Goal: Information Seeking & Learning: Learn about a topic

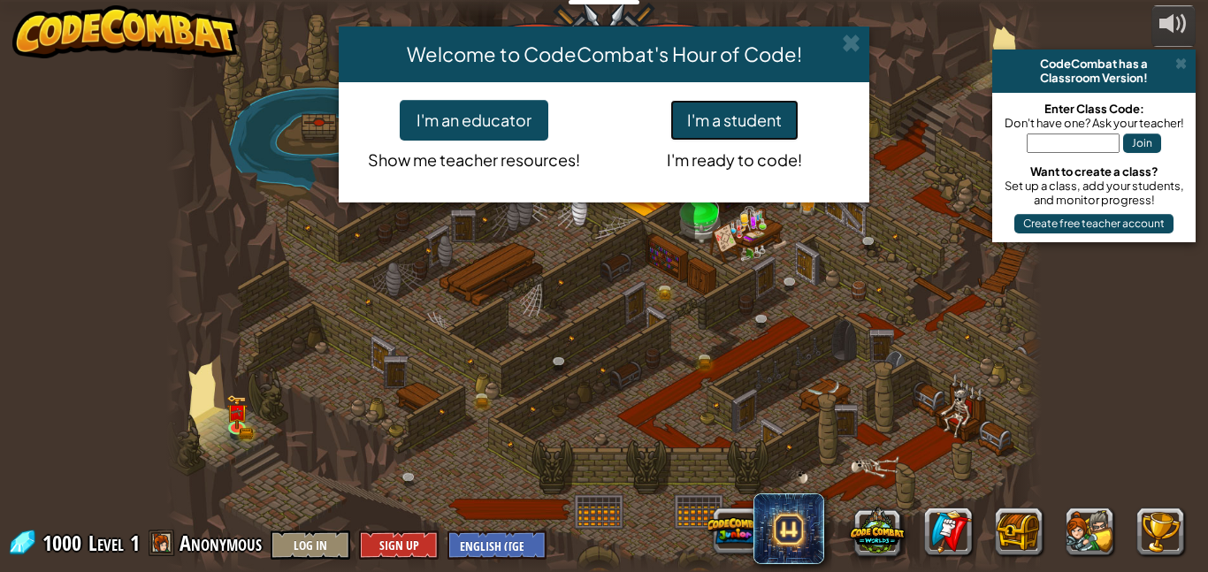
click at [740, 112] on button "I'm a student" at bounding box center [735, 120] width 128 height 41
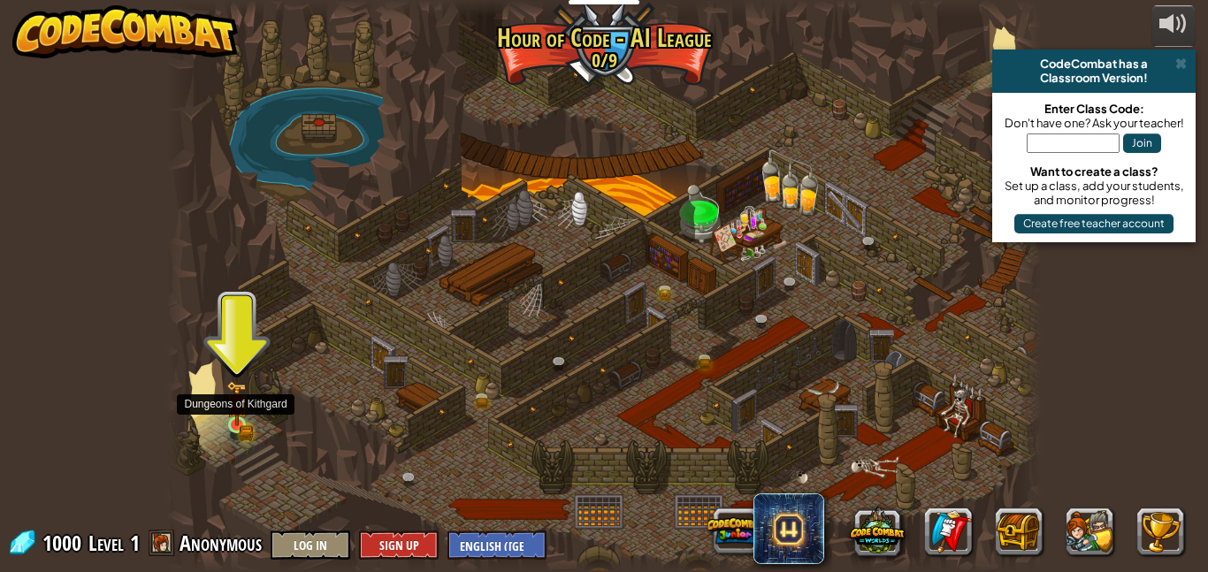
click at [244, 410] on img at bounding box center [236, 404] width 20 height 46
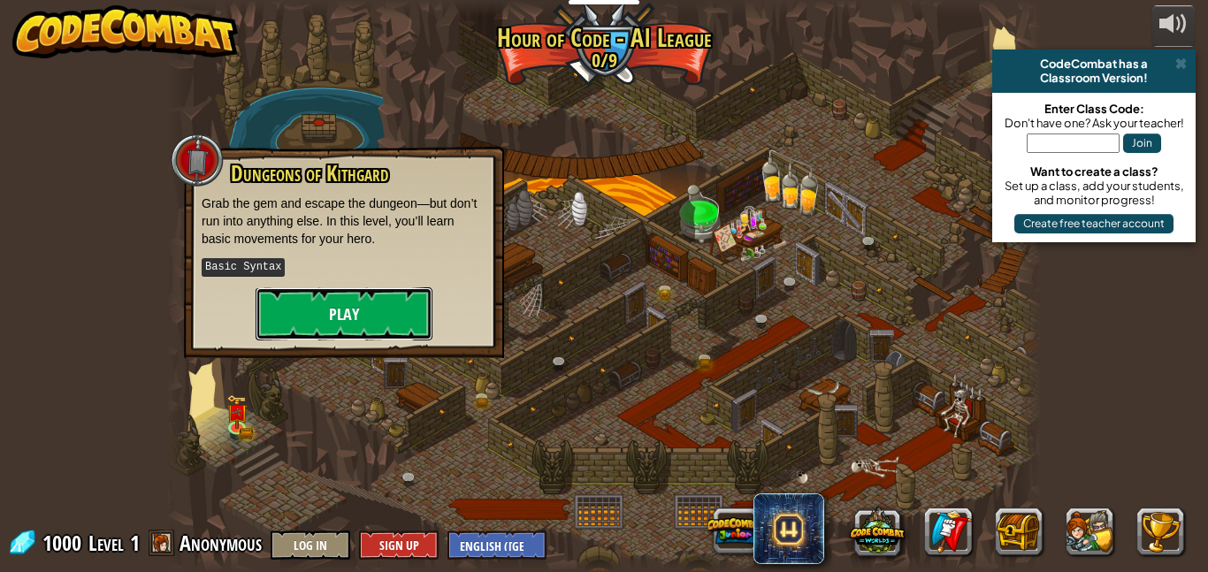
click at [296, 324] on button "Play" at bounding box center [344, 313] width 177 height 53
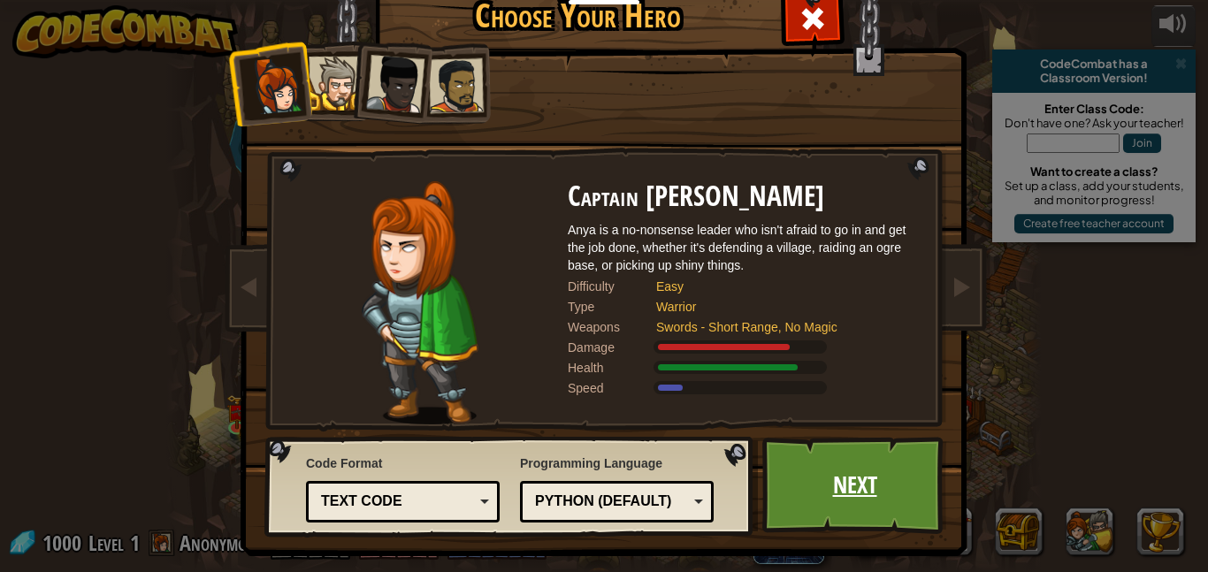
click at [801, 474] on link "Next" at bounding box center [855, 485] width 185 height 97
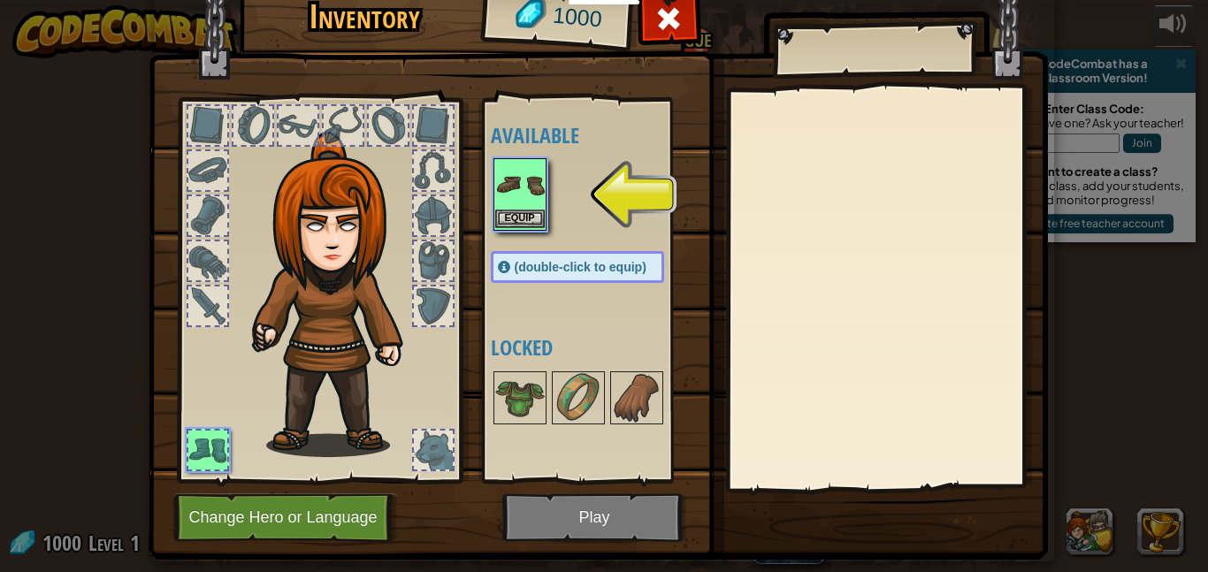
click at [511, 195] on img at bounding box center [520, 185] width 50 height 50
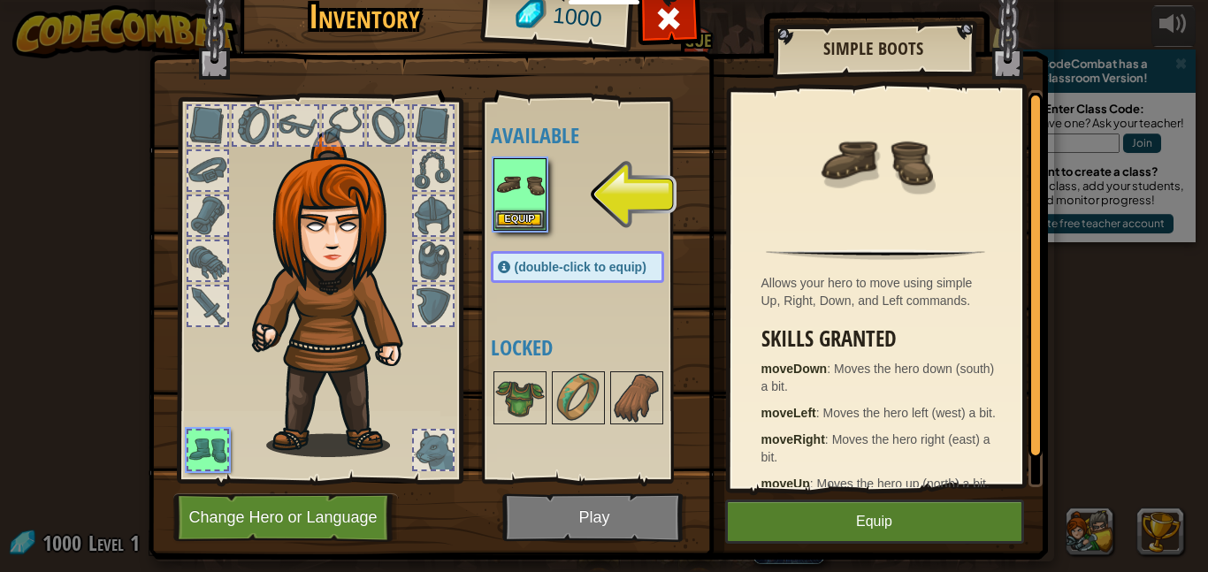
click at [929, 489] on img at bounding box center [599, 239] width 900 height 642
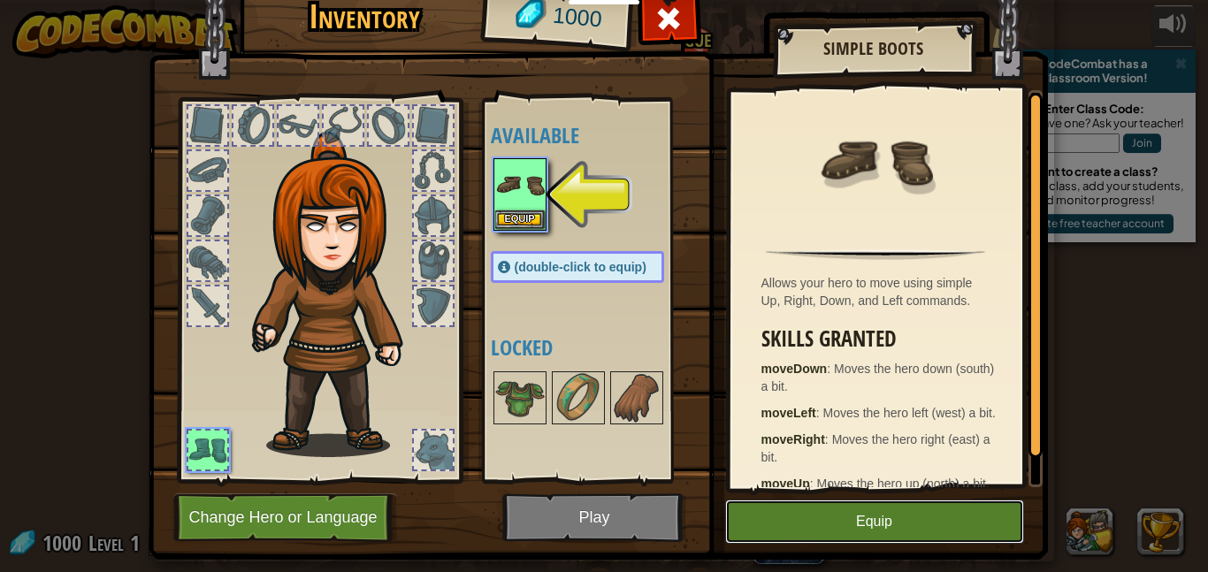
click at [939, 510] on button "Equip" at bounding box center [874, 522] width 299 height 44
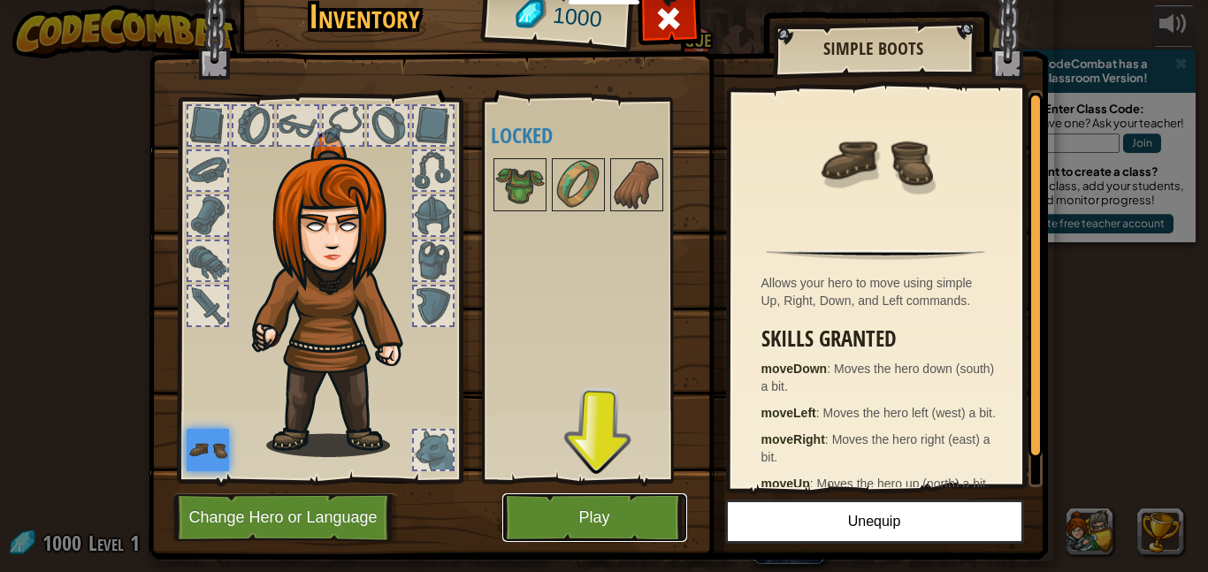
click at [570, 518] on button "Play" at bounding box center [594, 518] width 185 height 49
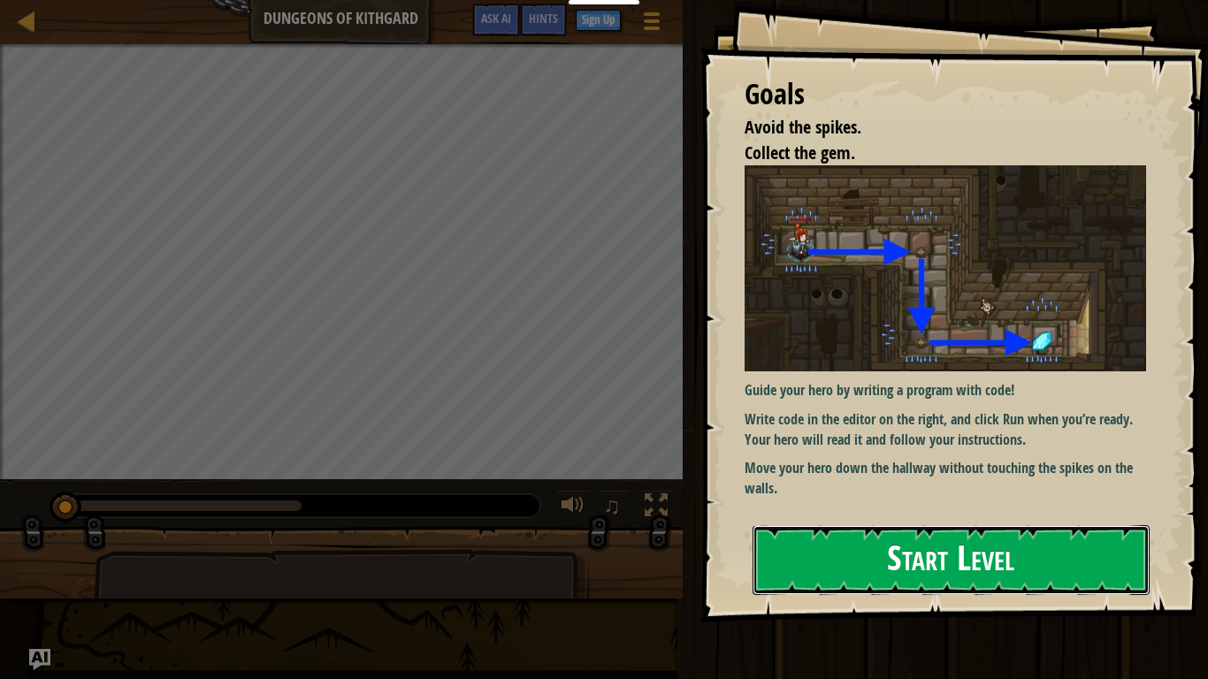
click at [824, 571] on button "Start Level" at bounding box center [951, 560] width 397 height 70
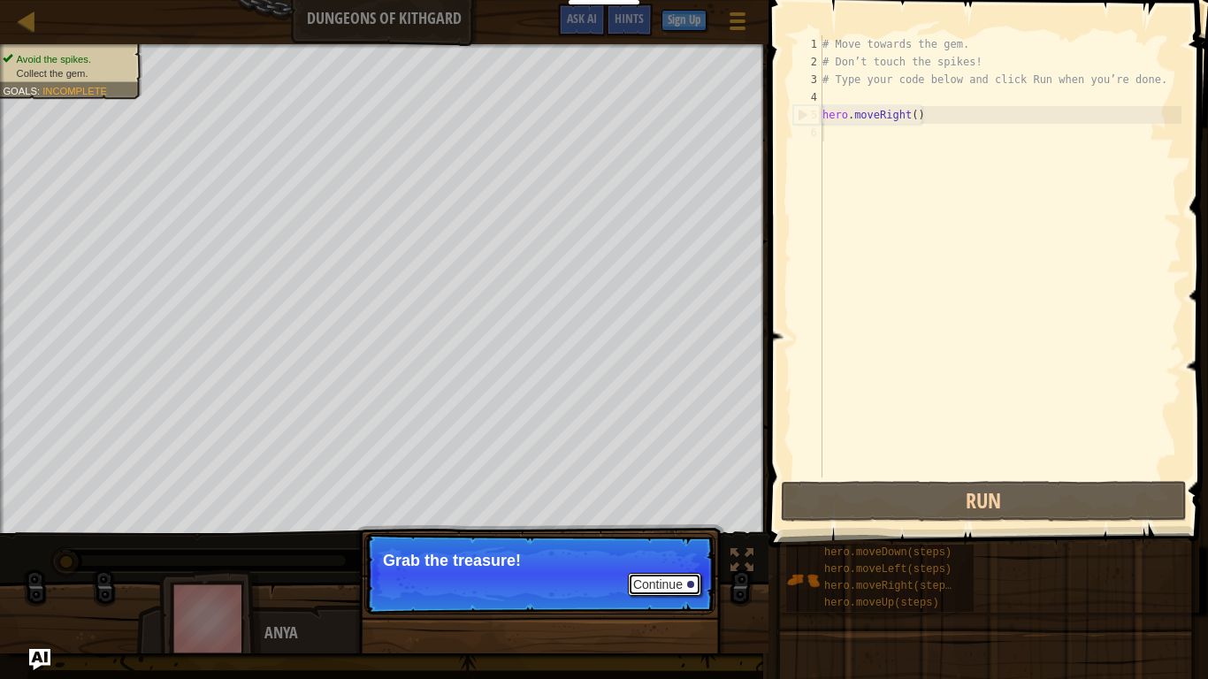
click at [649, 571] on button "Continue" at bounding box center [664, 584] width 73 height 23
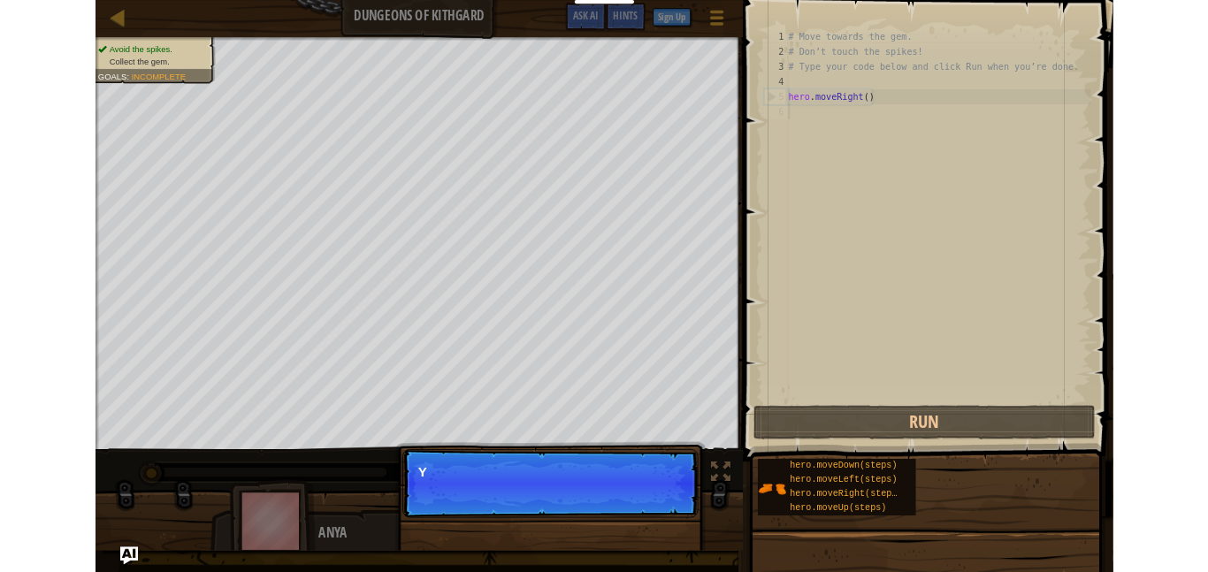
scroll to position [8, 0]
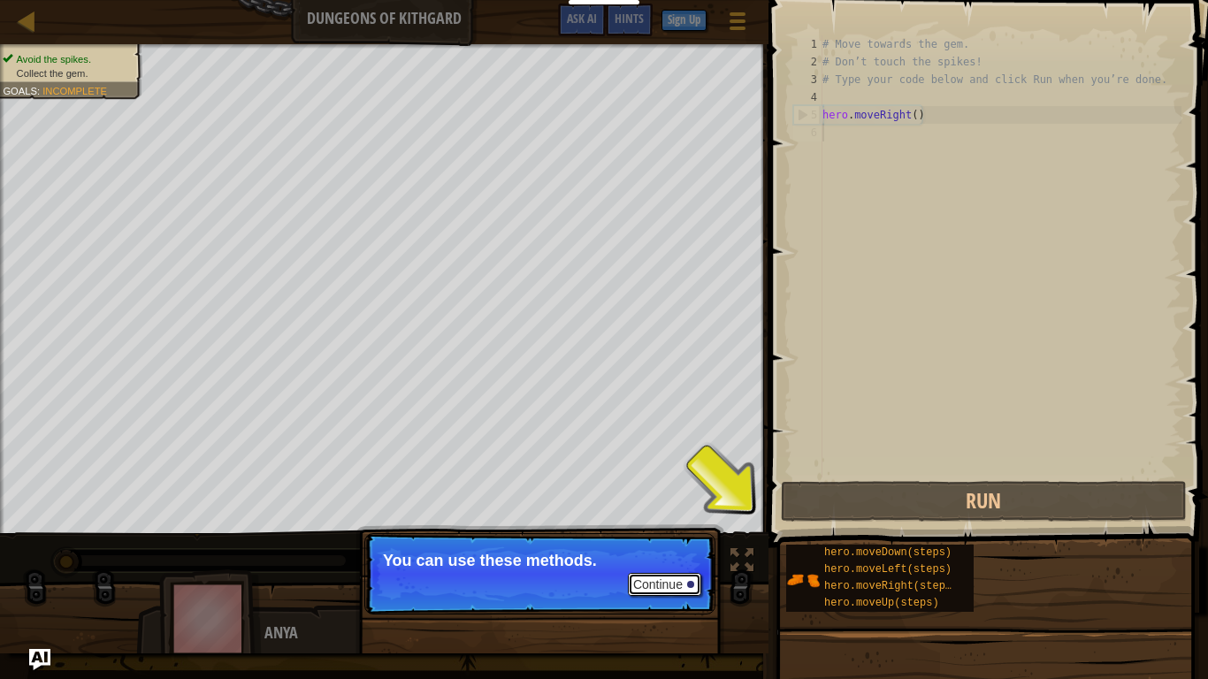
click at [661, 571] on button "Continue" at bounding box center [664, 584] width 73 height 23
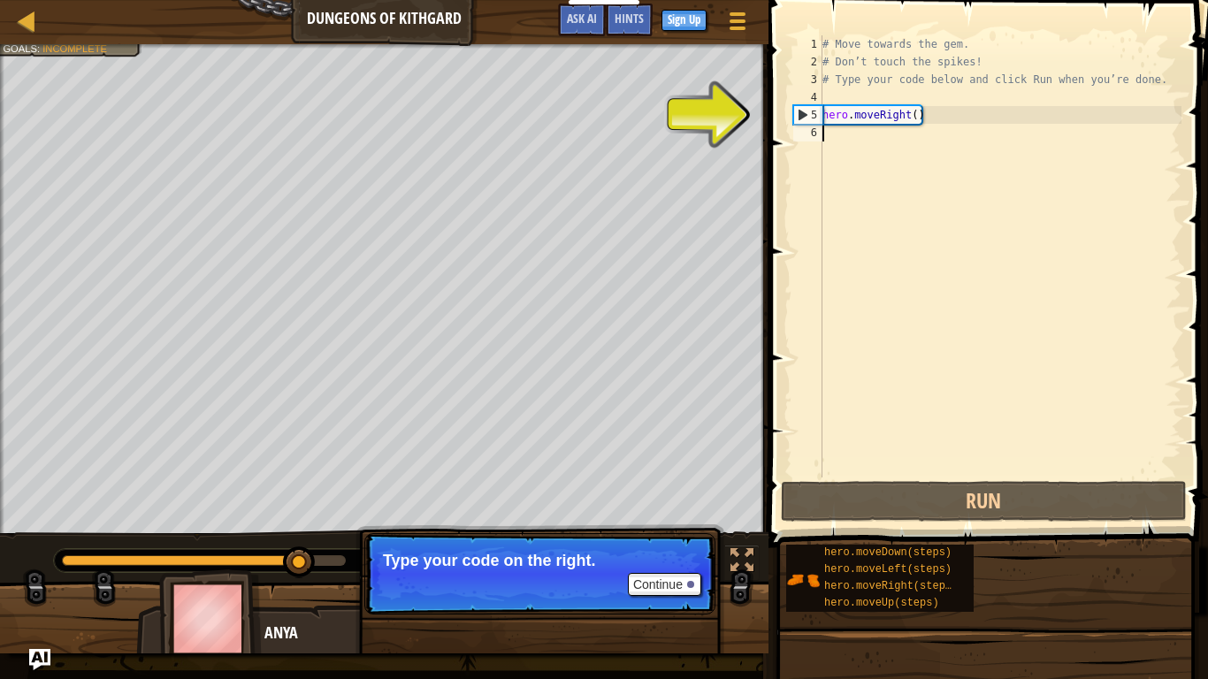
click at [879, 130] on div "# Move towards the gem. # Don’t touch the spikes! # Type your code below and cl…" at bounding box center [1000, 274] width 363 height 478
click at [871, 112] on div "# Move towards the gem. # Don’t touch the spikes! # Type your code below and cl…" at bounding box center [1000, 274] width 363 height 478
type textarea "hero.moveRight()"
